Goal: Transaction & Acquisition: Purchase product/service

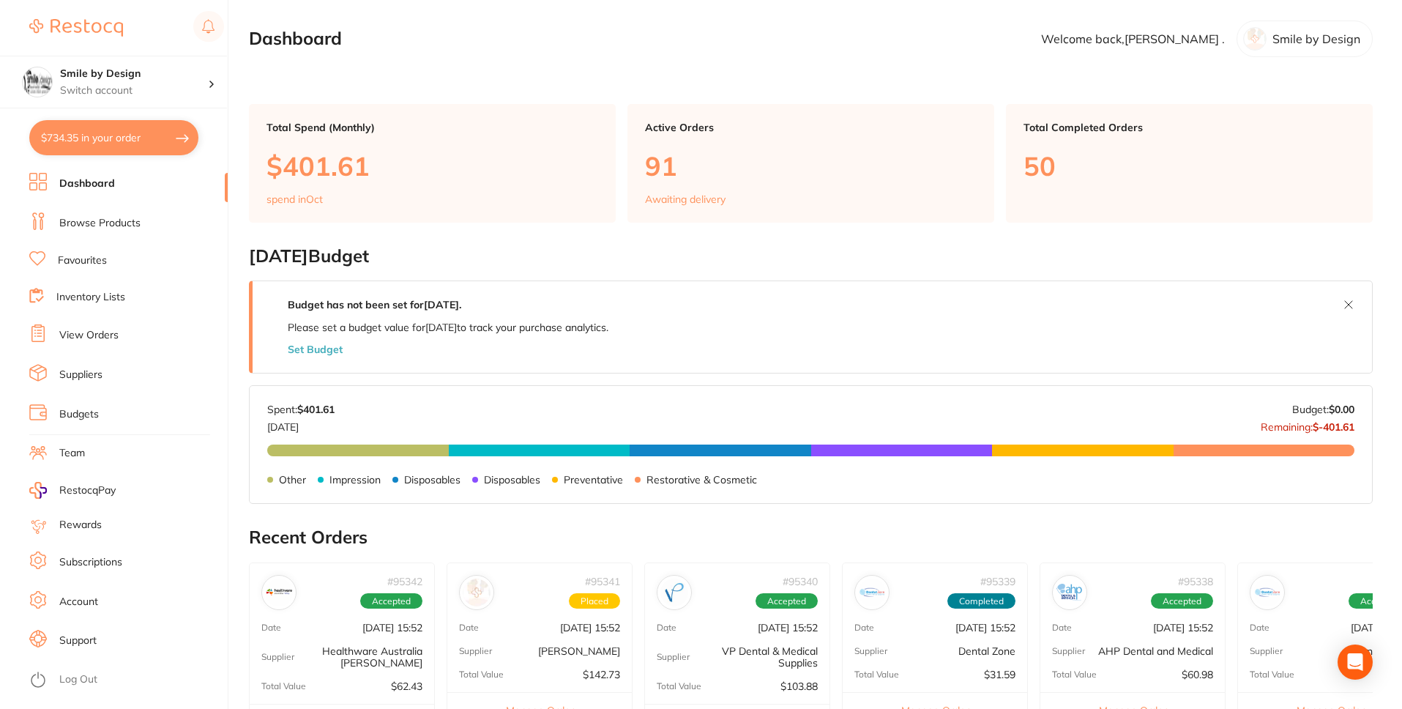
click at [143, 131] on button "$734.35 in your order" at bounding box center [113, 137] width 169 height 35
checkbox input "true"
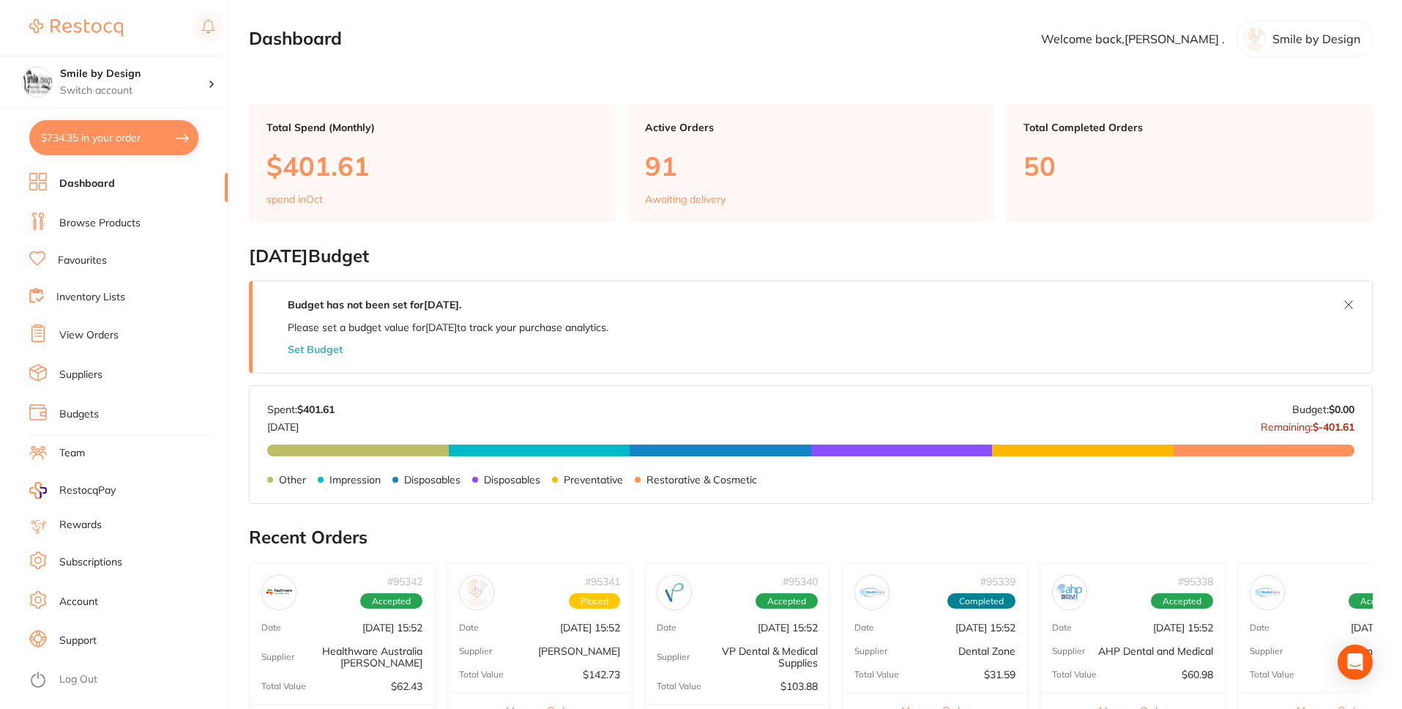
checkbox input "true"
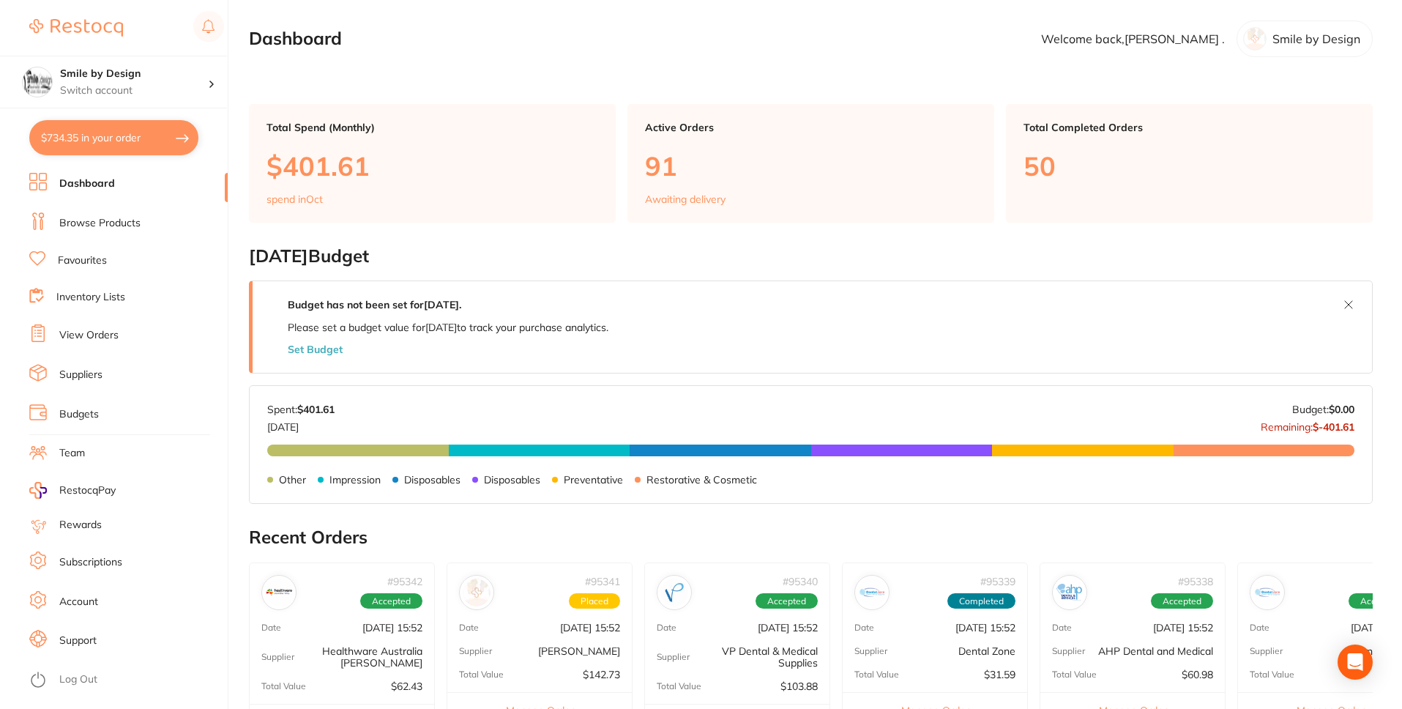
checkbox input "true"
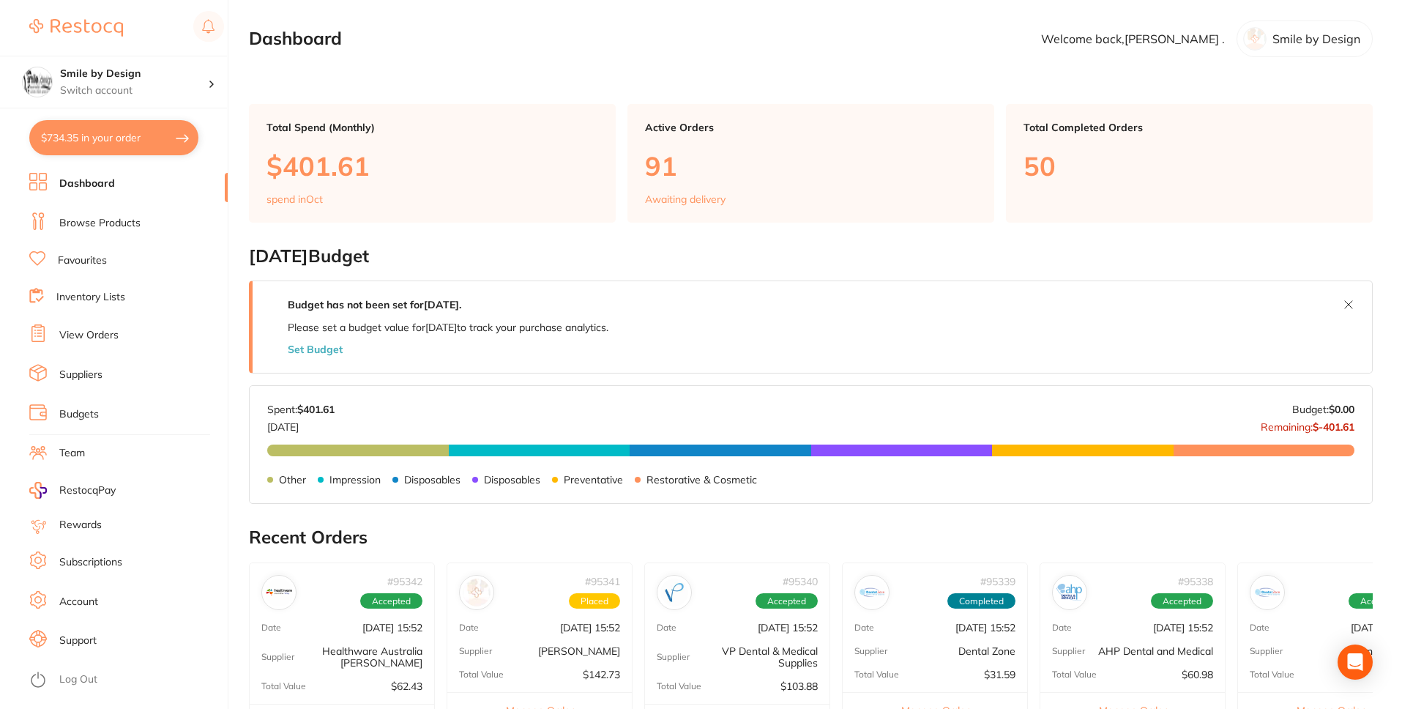
checkbox input "true"
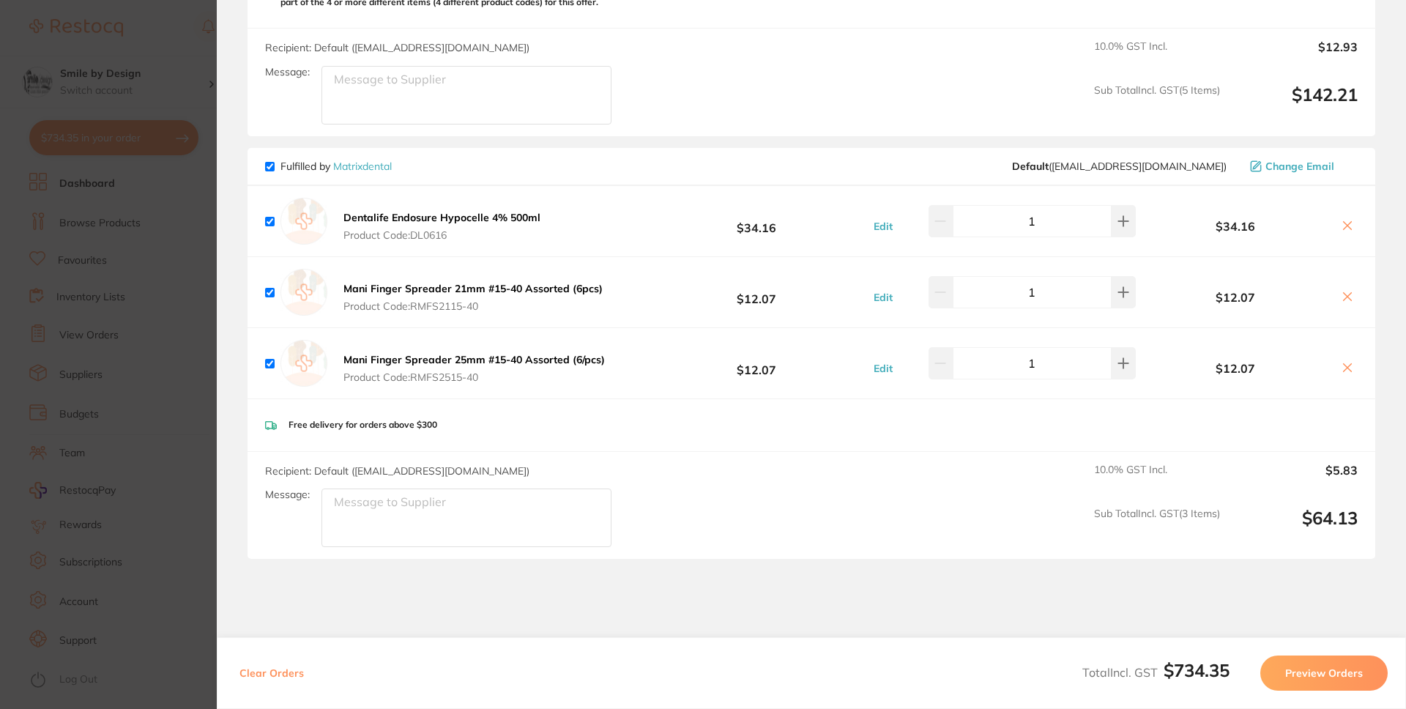
scroll to position [1159, 0]
click at [1315, 679] on button "Preview Orders" at bounding box center [1323, 672] width 127 height 35
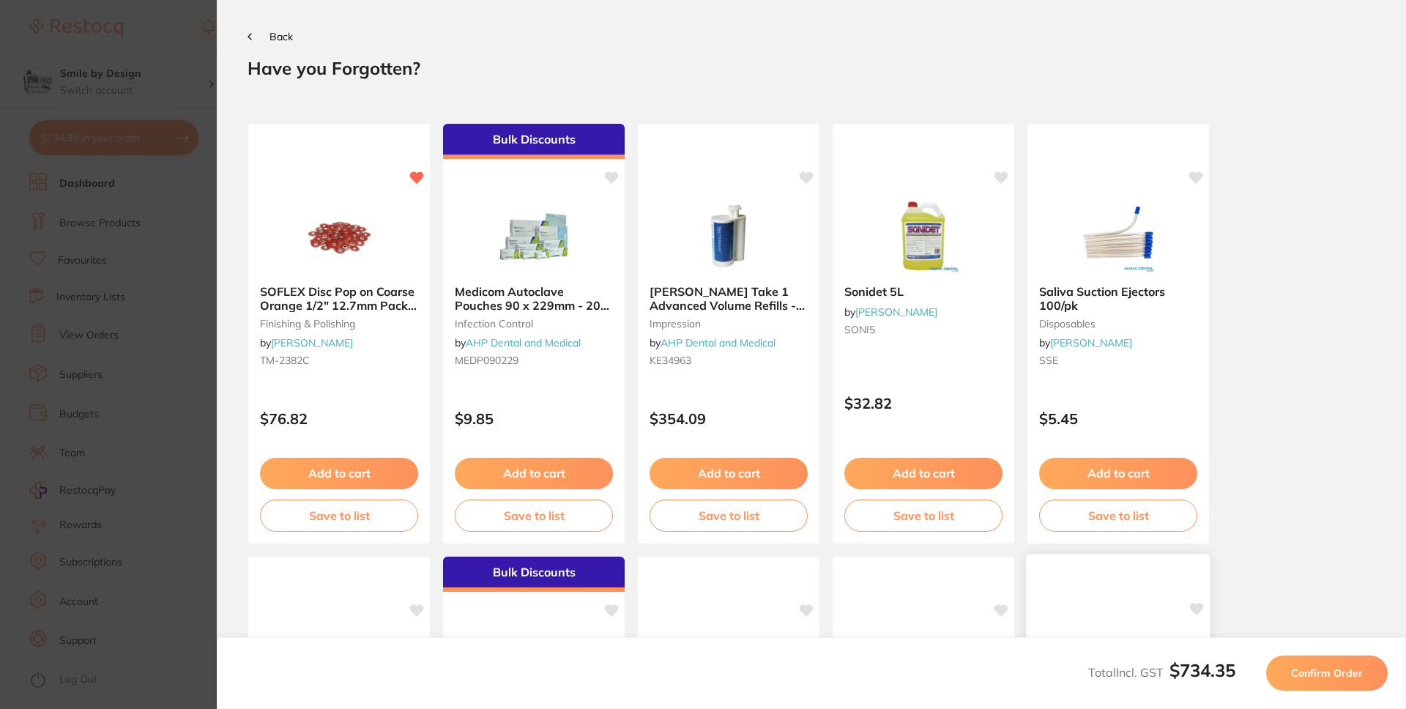
scroll to position [0, 0]
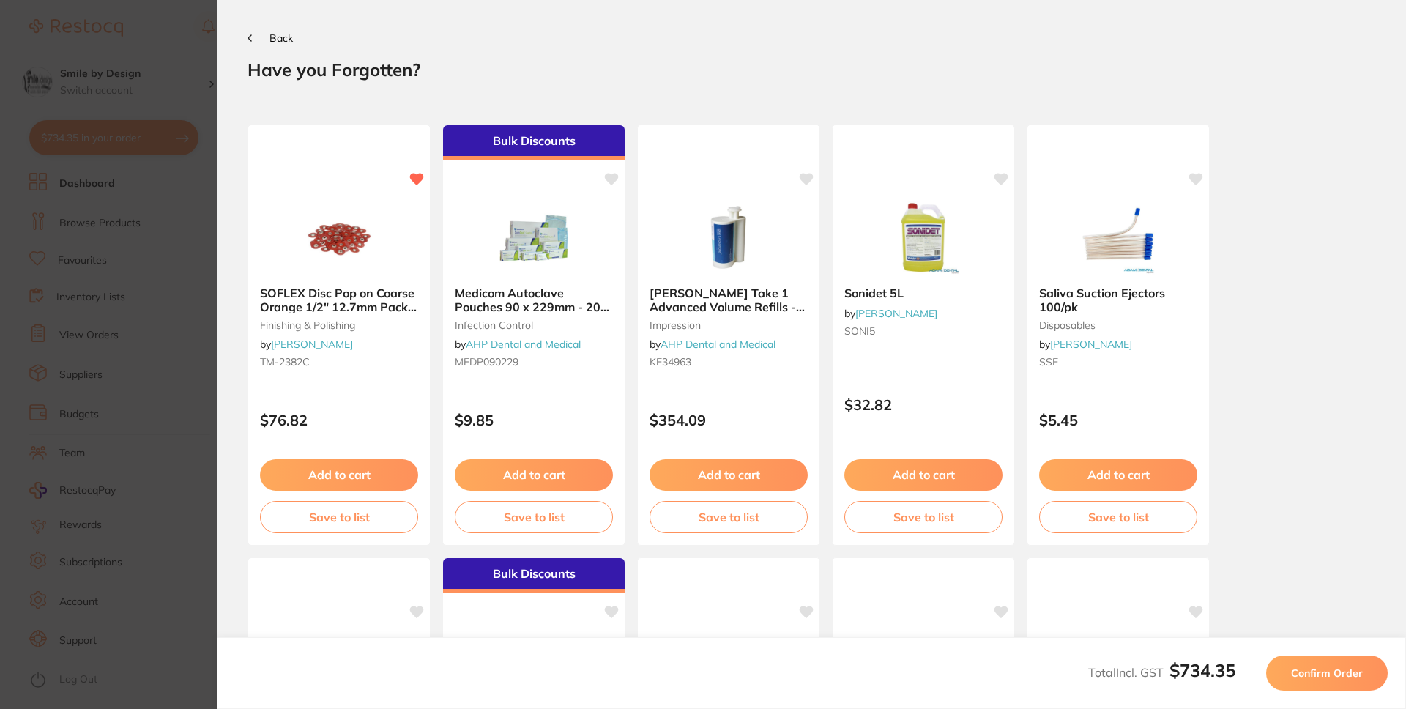
click at [1341, 673] on span "Confirm Order" at bounding box center [1327, 672] width 72 height 13
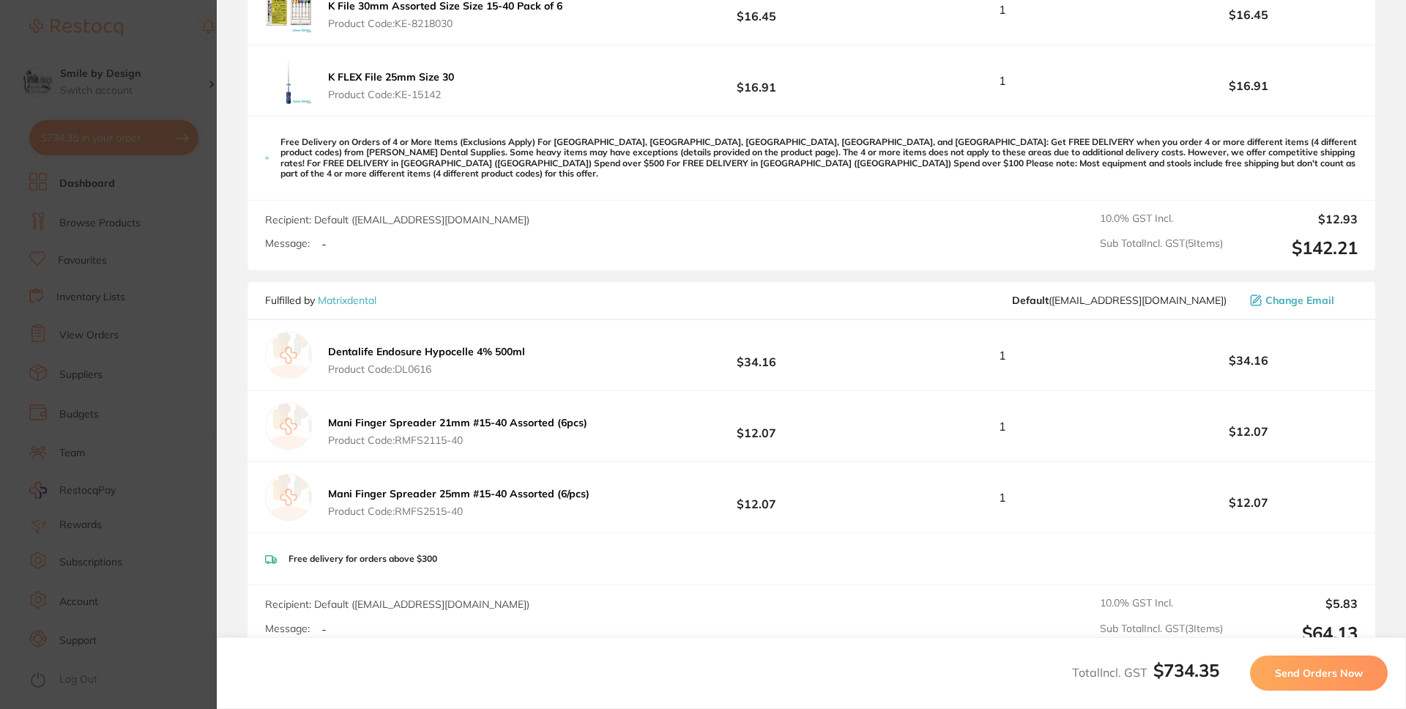
scroll to position [1206, 0]
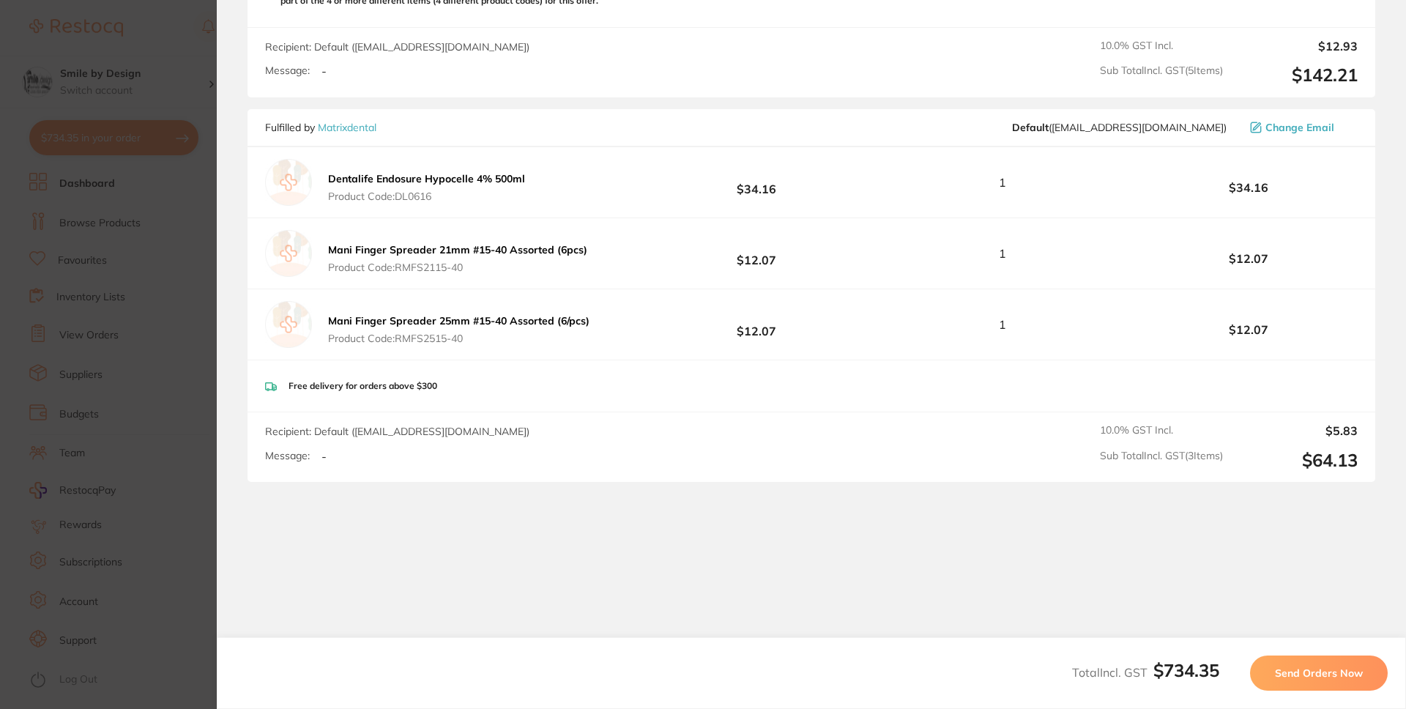
click at [1324, 668] on span "Send Orders Now" at bounding box center [1319, 672] width 88 height 13
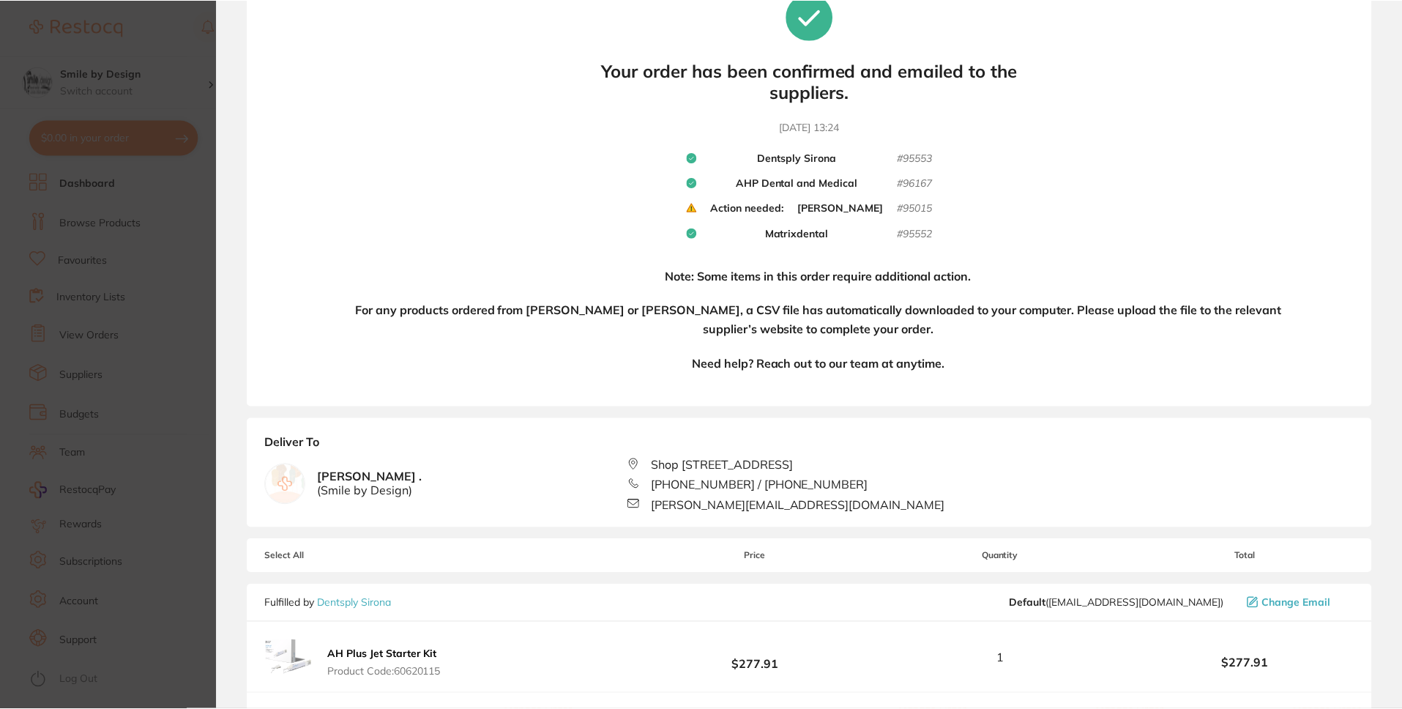
scroll to position [0, 0]
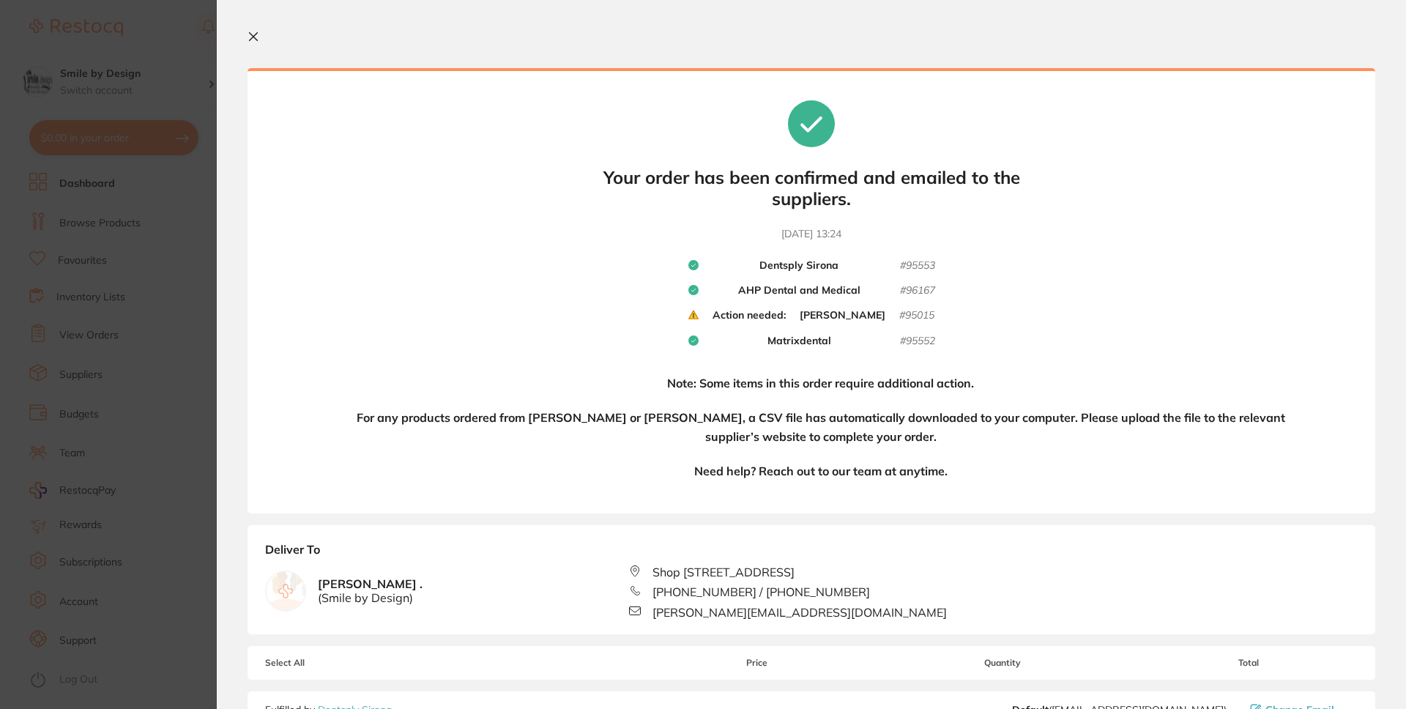
click at [253, 37] on icon at bounding box center [254, 37] width 8 height 8
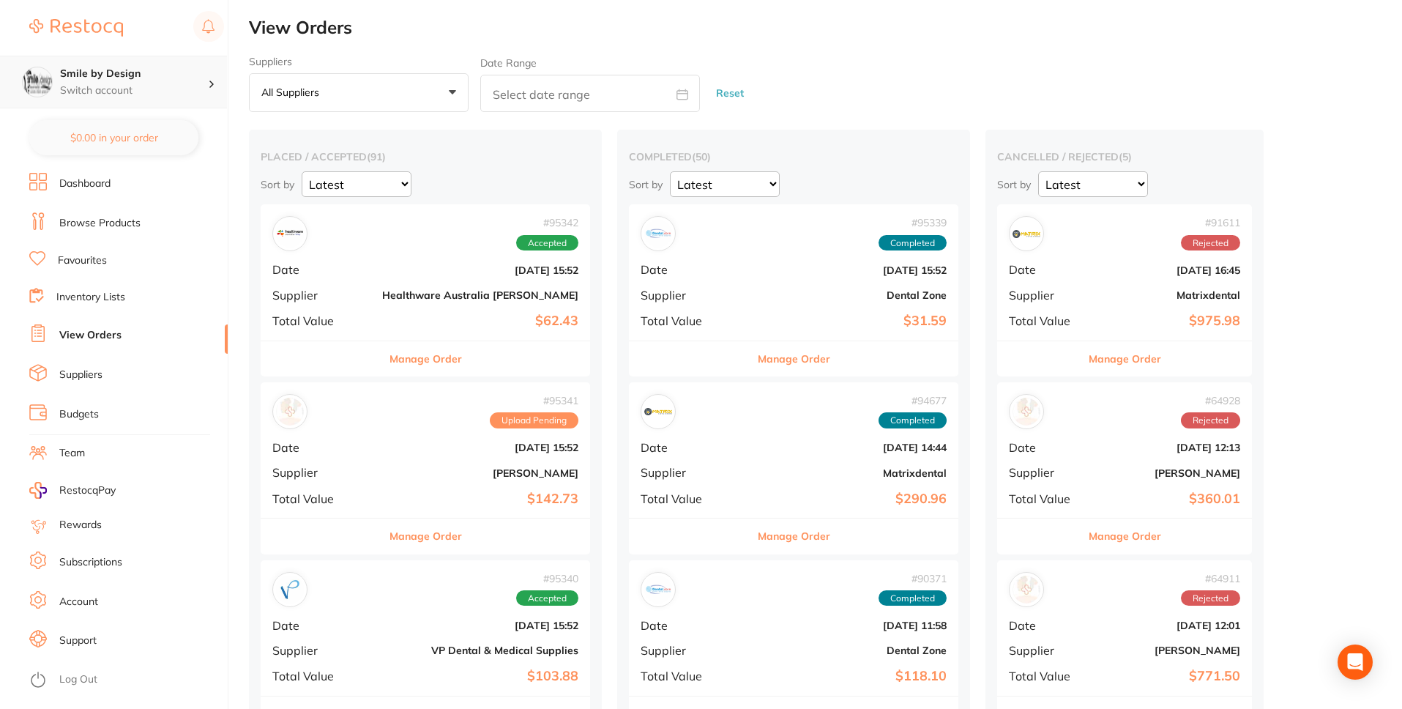
click at [168, 83] on p "Switch account" at bounding box center [134, 90] width 148 height 15
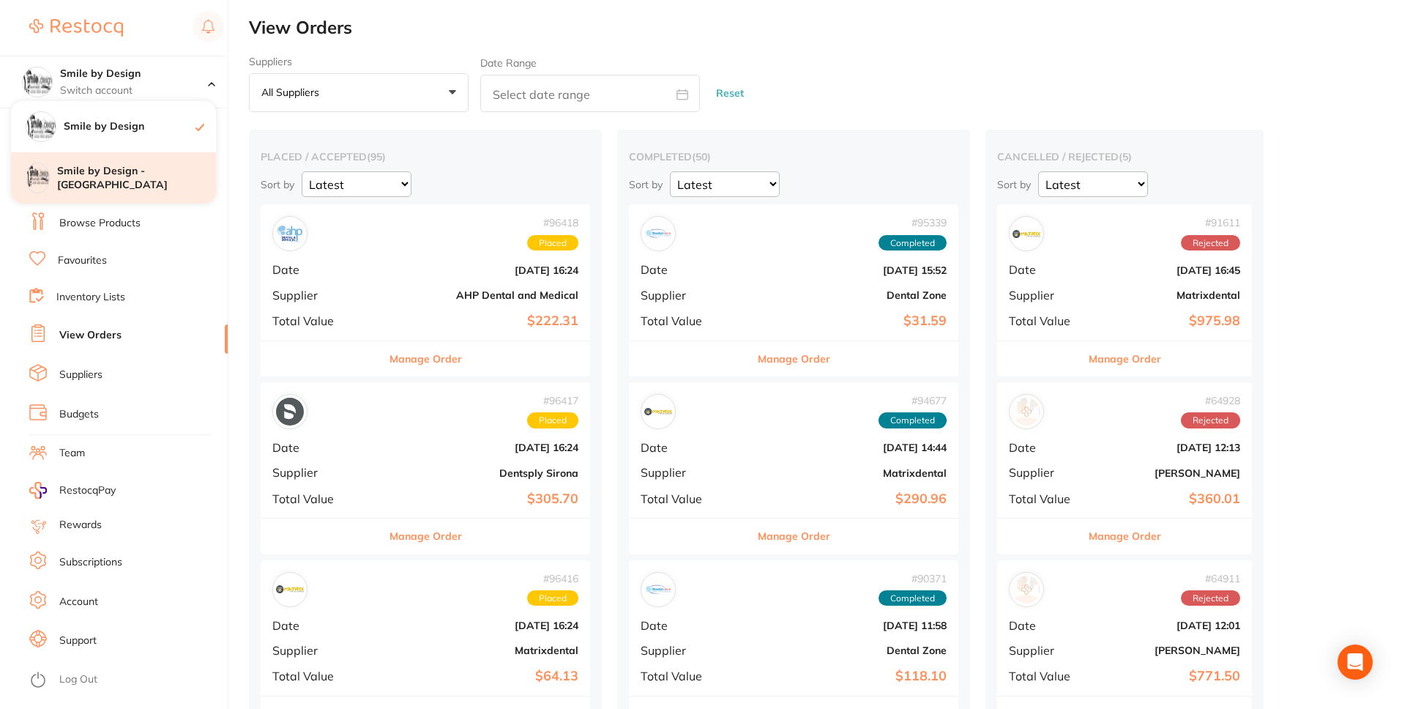
click at [144, 171] on h4 "Smile by Design - [GEOGRAPHIC_DATA]" at bounding box center [136, 178] width 159 height 29
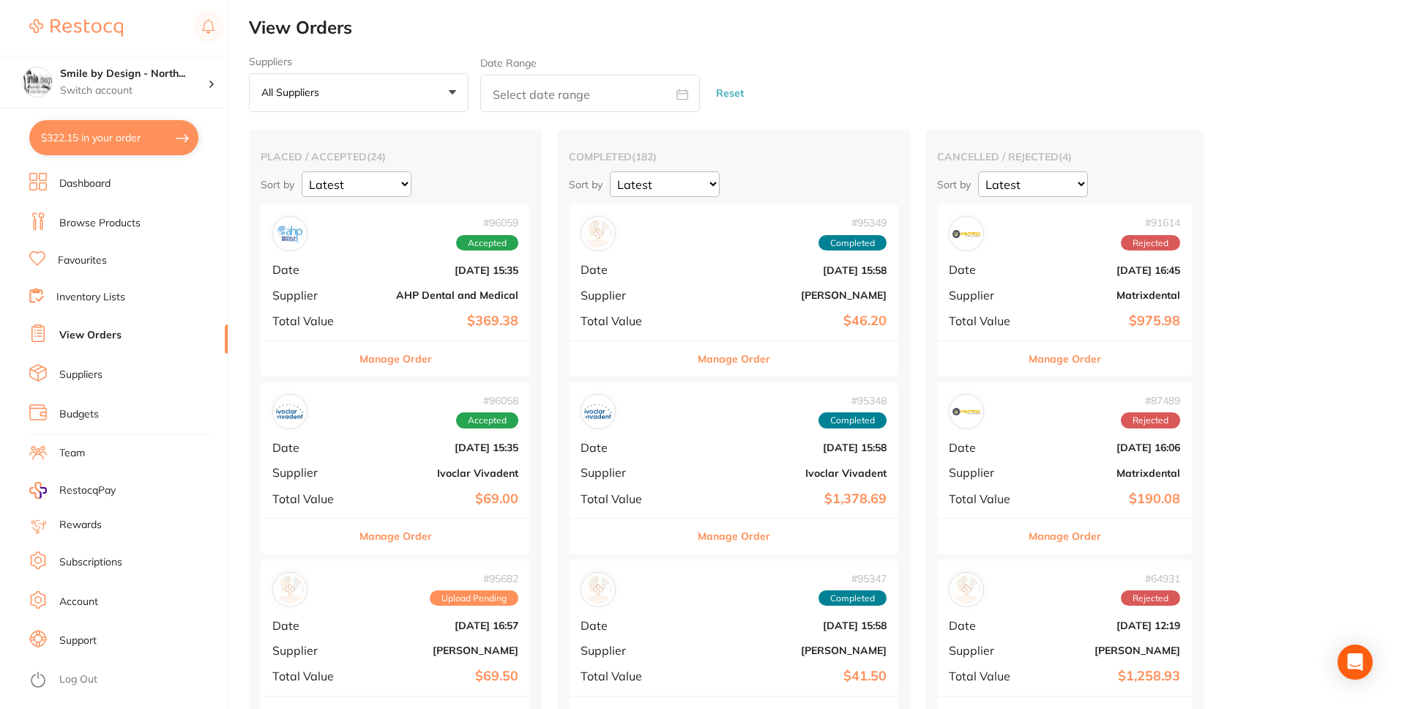
click at [149, 141] on button "$322.15 in your order" at bounding box center [113, 137] width 169 height 35
checkbox input "true"
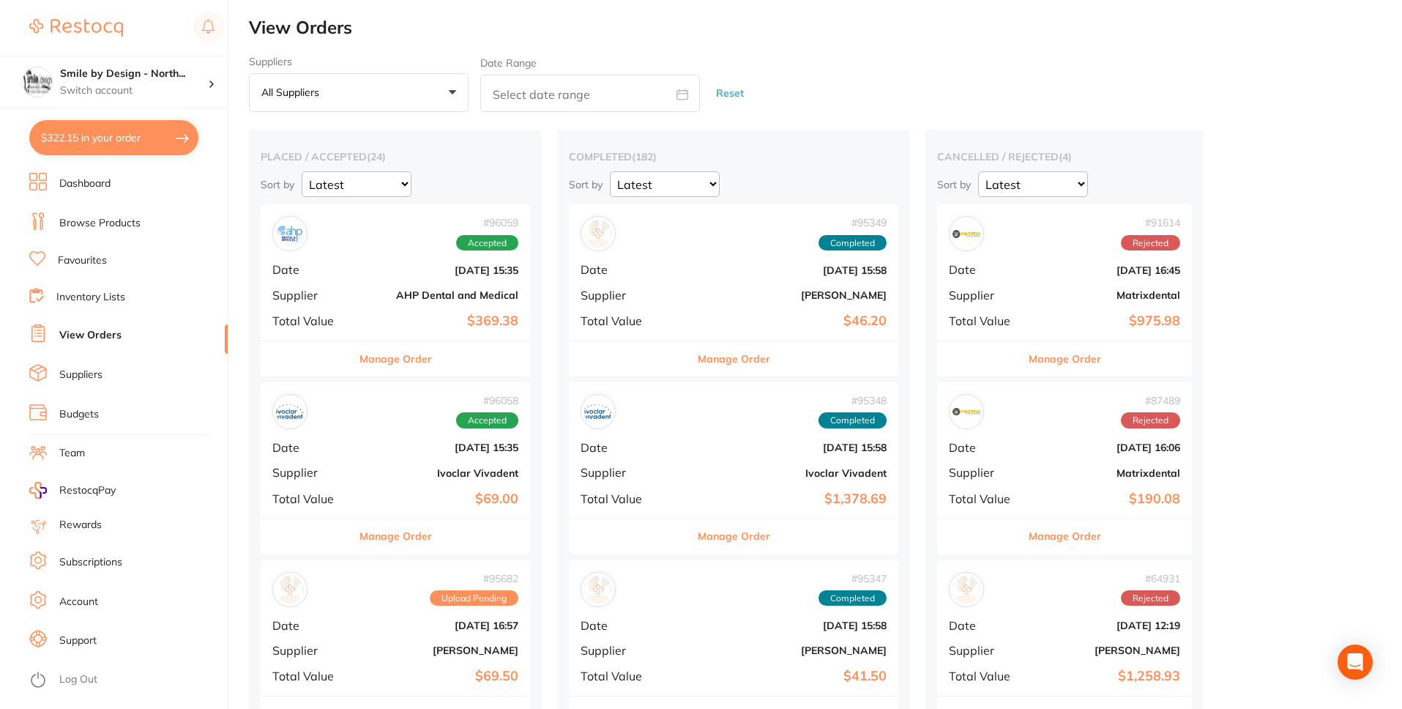
checkbox input "true"
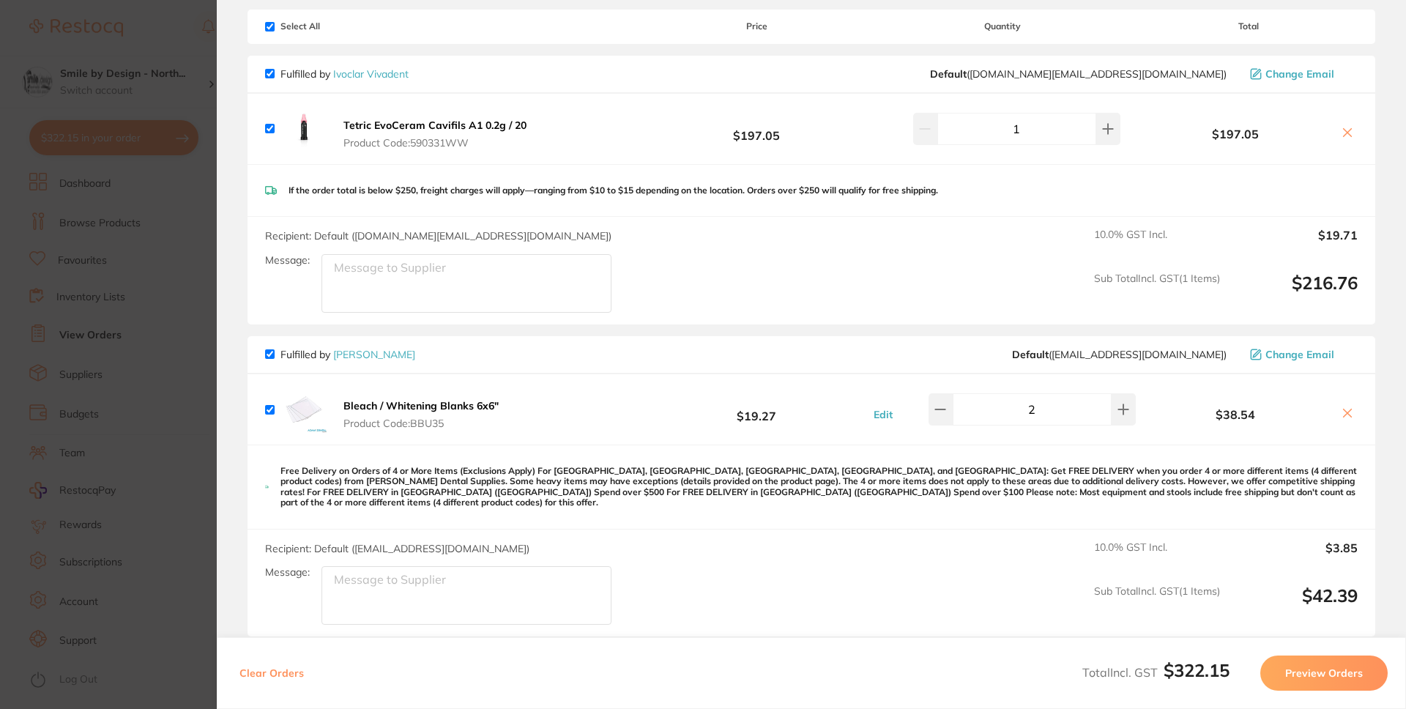
scroll to position [58, 0]
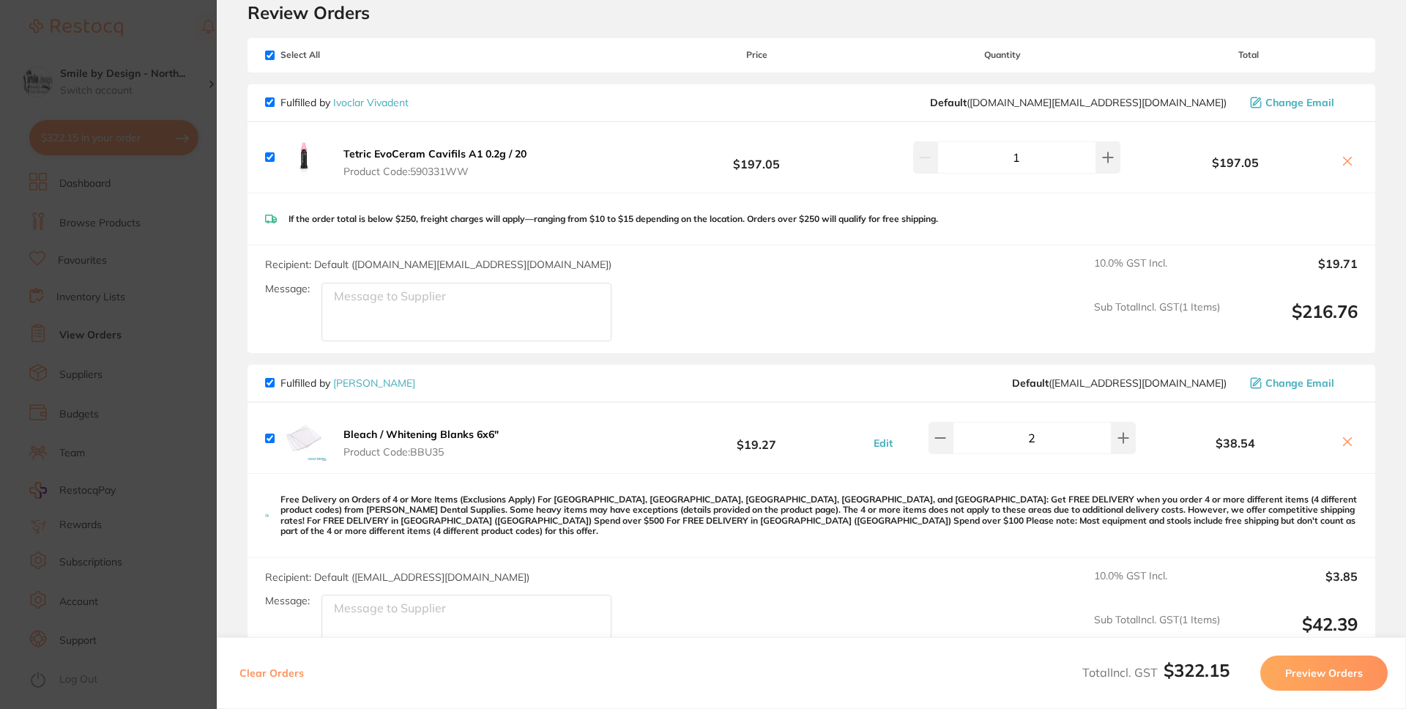
click at [1316, 671] on button "Preview Orders" at bounding box center [1323, 672] width 127 height 35
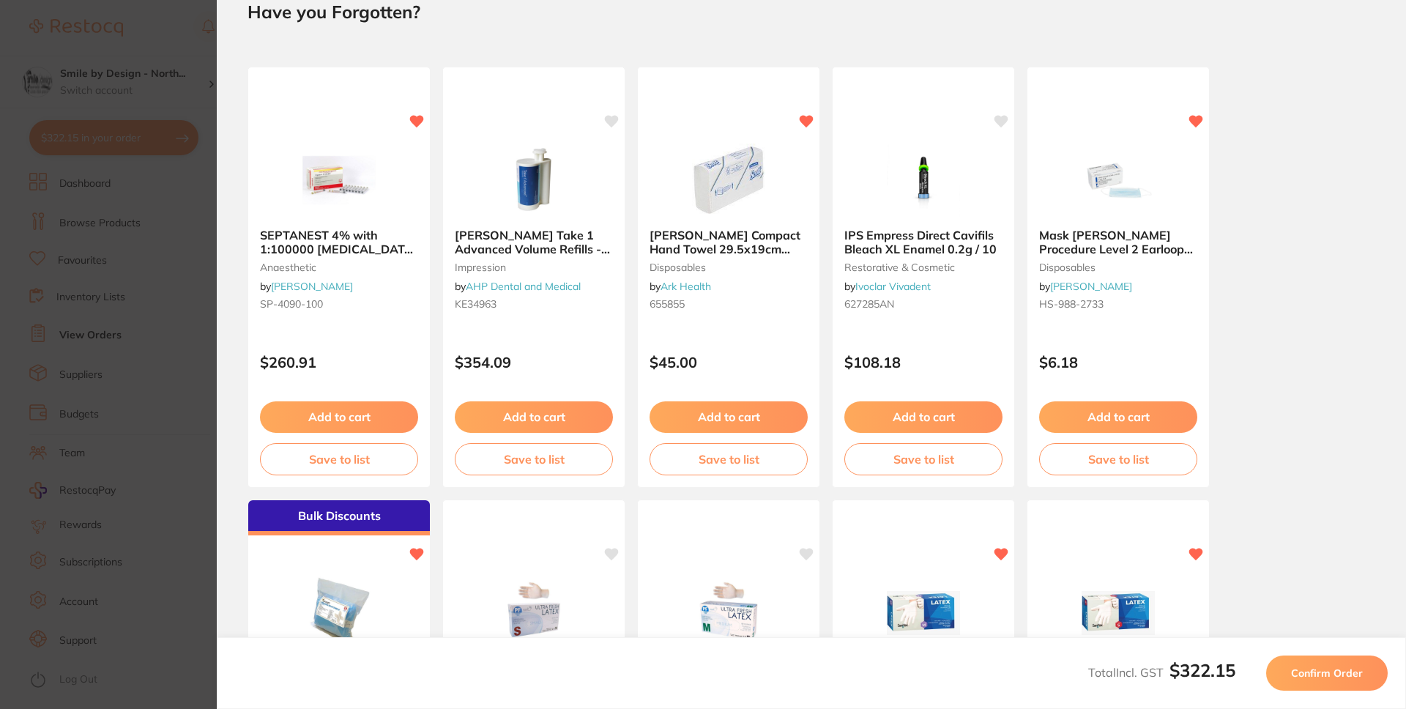
scroll to position [0, 0]
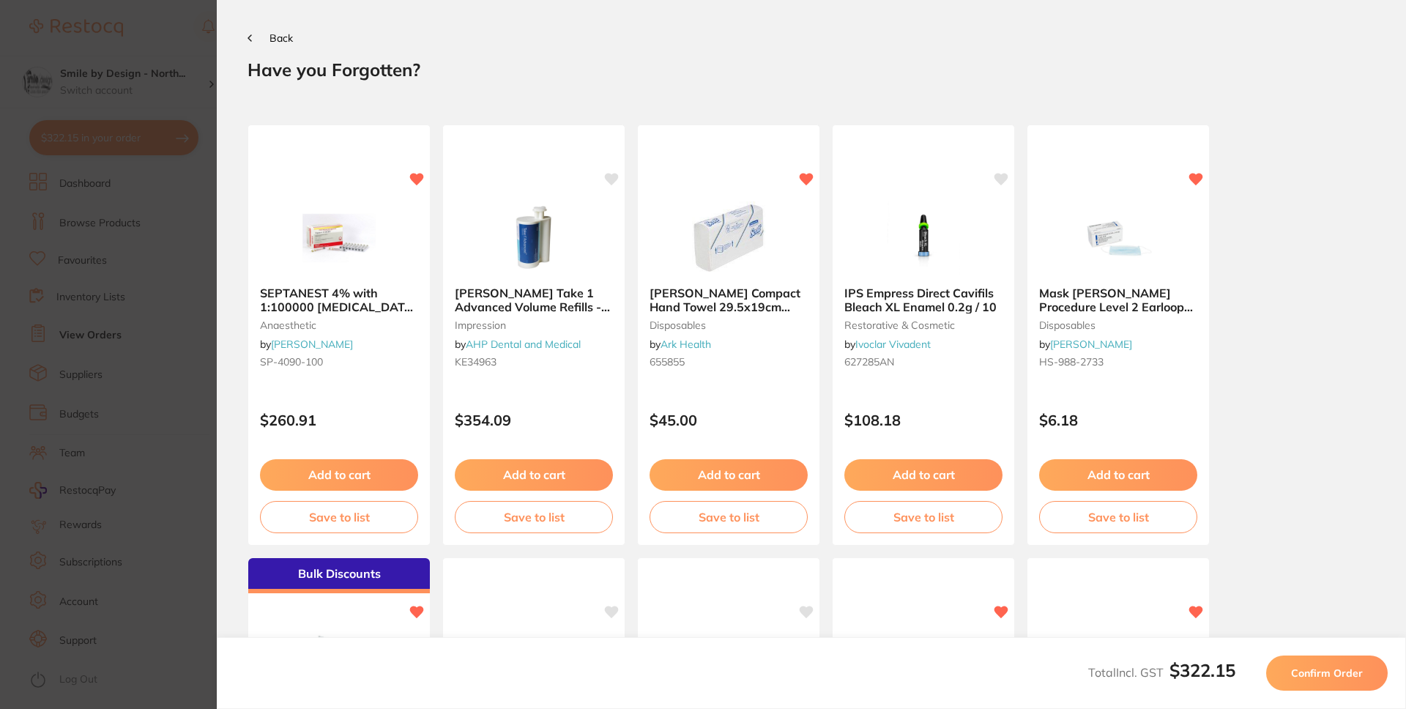
click at [1328, 671] on span "Confirm Order" at bounding box center [1327, 672] width 72 height 13
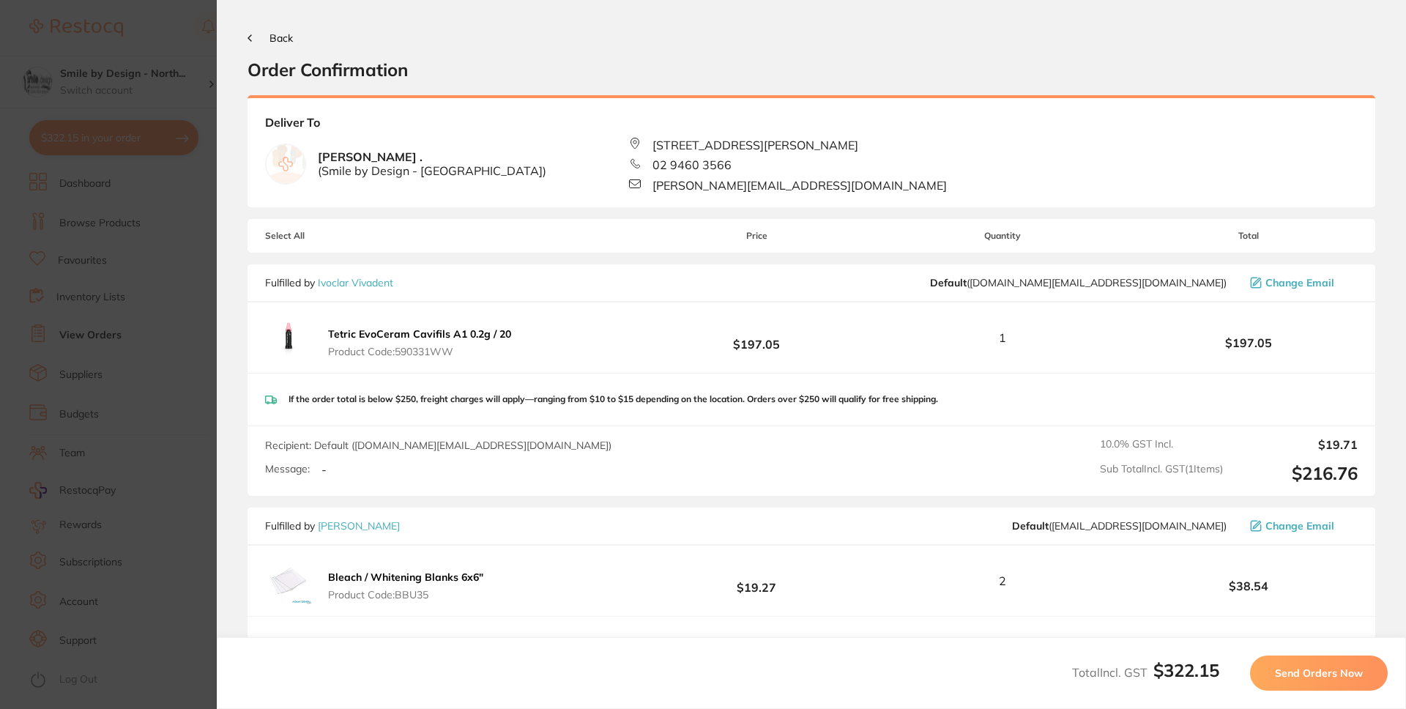
click at [1321, 674] on span "Send Orders Now" at bounding box center [1319, 672] width 88 height 13
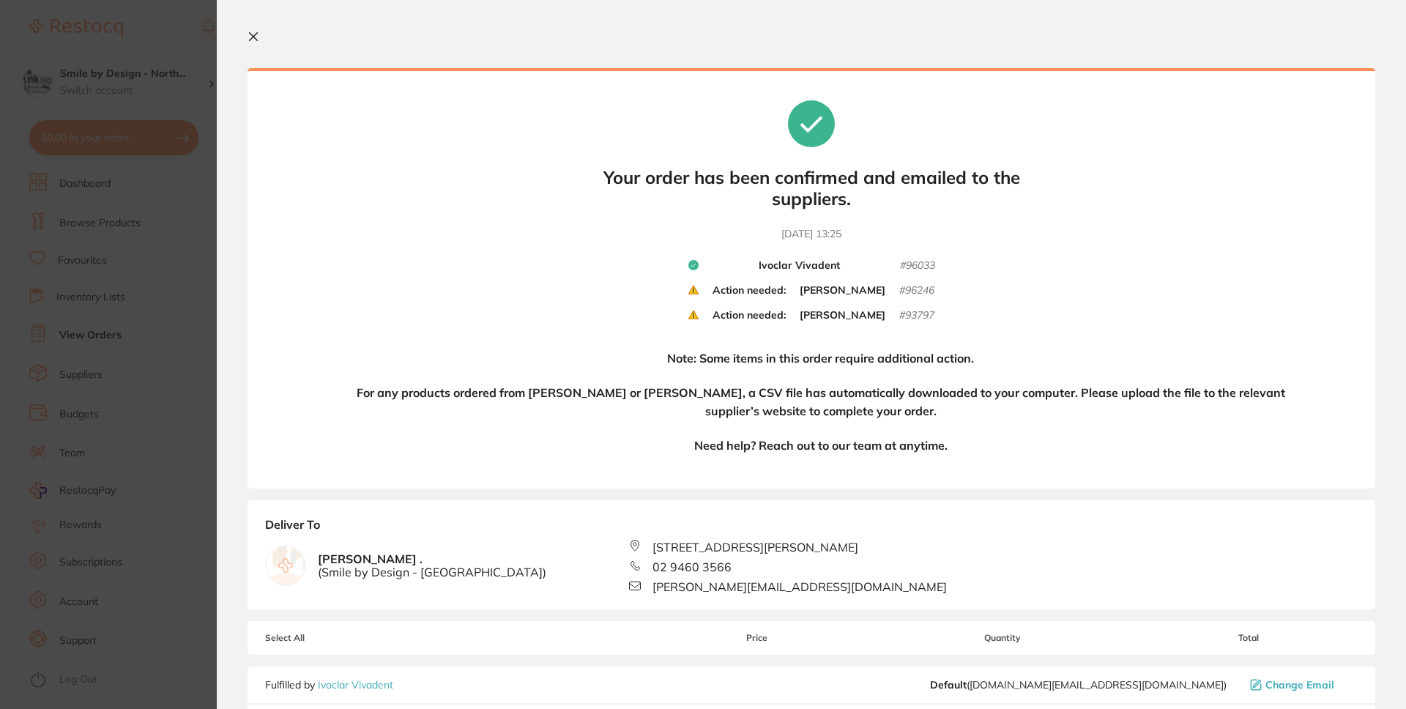
click at [253, 38] on icon at bounding box center [253, 37] width 12 height 12
click at [253, 56] on label "Suppliers" at bounding box center [359, 62] width 220 height 12
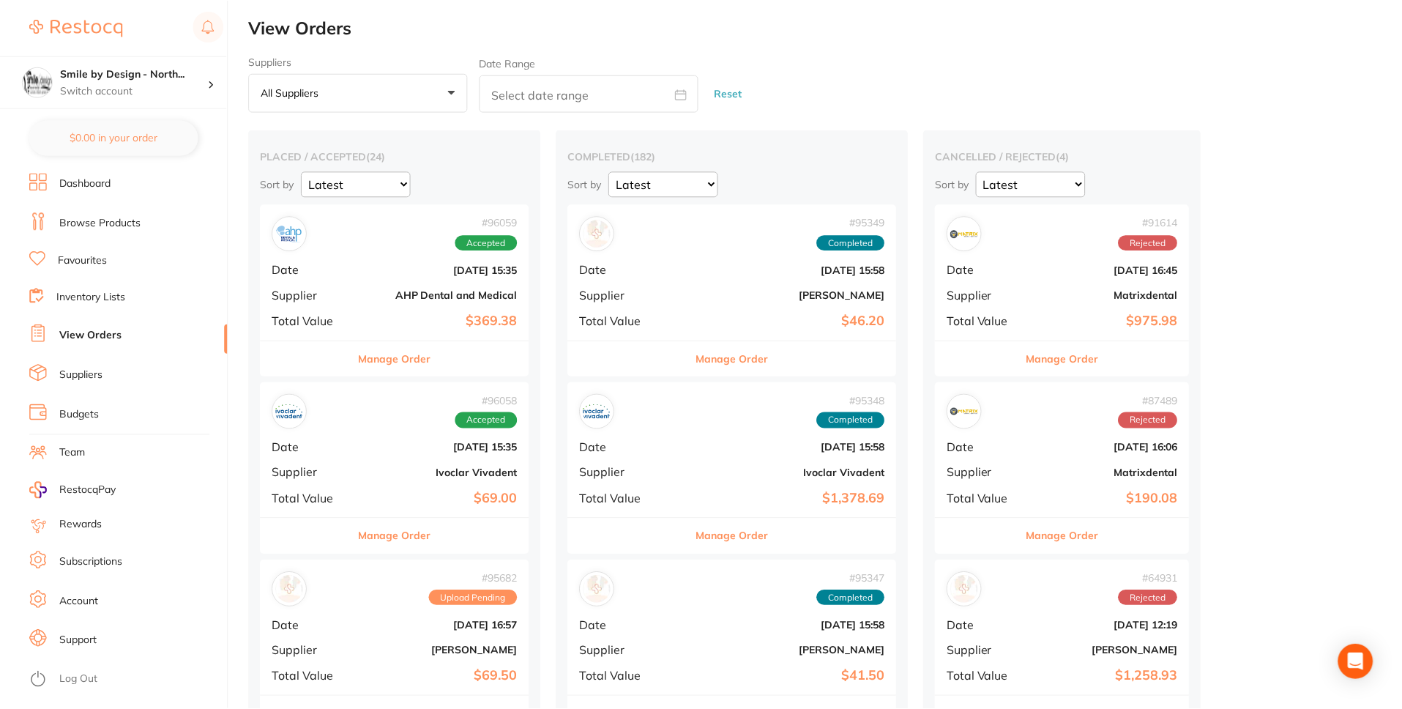
scroll to position [18, 0]
